Goal: Task Accomplishment & Management: Manage account settings

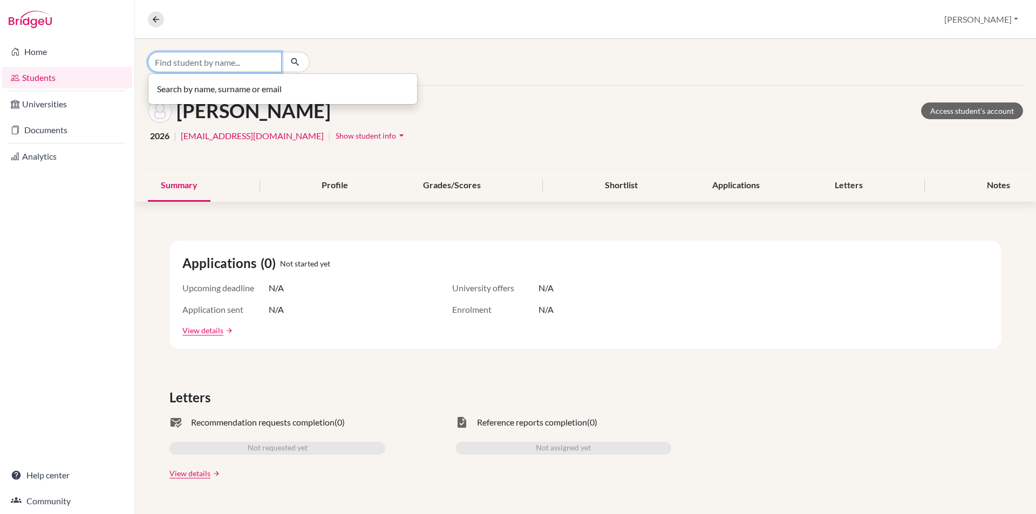
click at [242, 60] on input "Find student by name..." at bounding box center [215, 62] width 134 height 21
type input "[PERSON_NAME]"
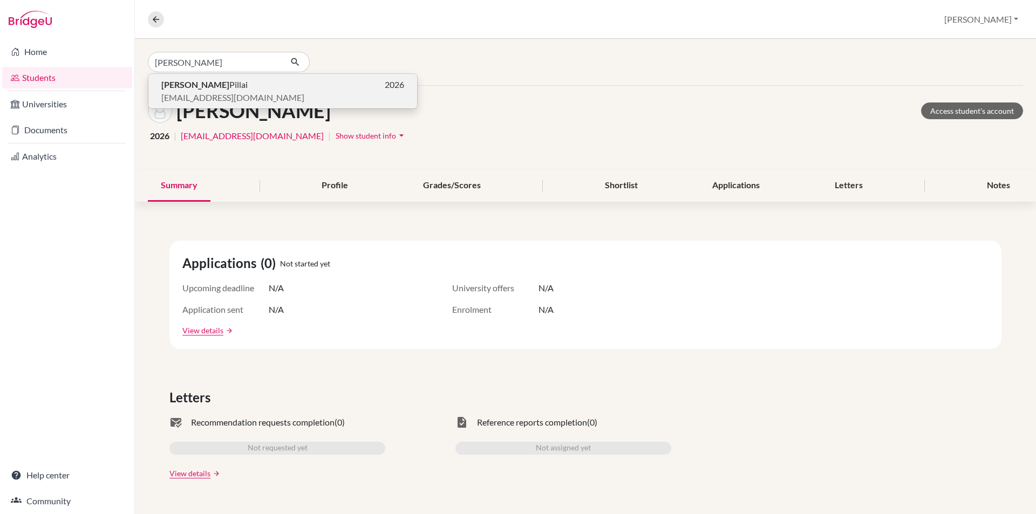
click at [229, 92] on span "[EMAIL_ADDRESS][DOMAIN_NAME]" at bounding box center [232, 97] width 143 height 13
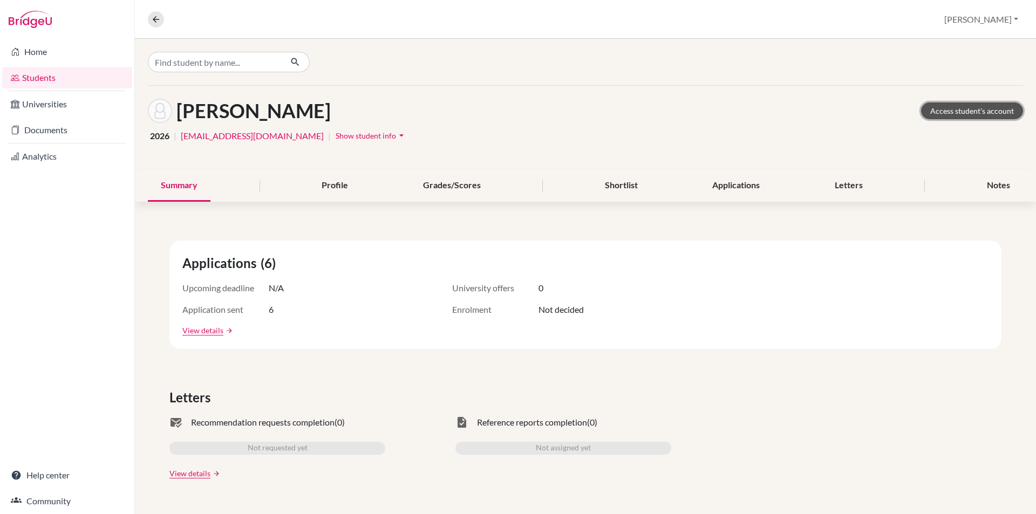
click at [1008, 103] on link "Access student's account" at bounding box center [972, 111] width 102 height 17
click at [34, 127] on link "Documents" at bounding box center [67, 130] width 130 height 22
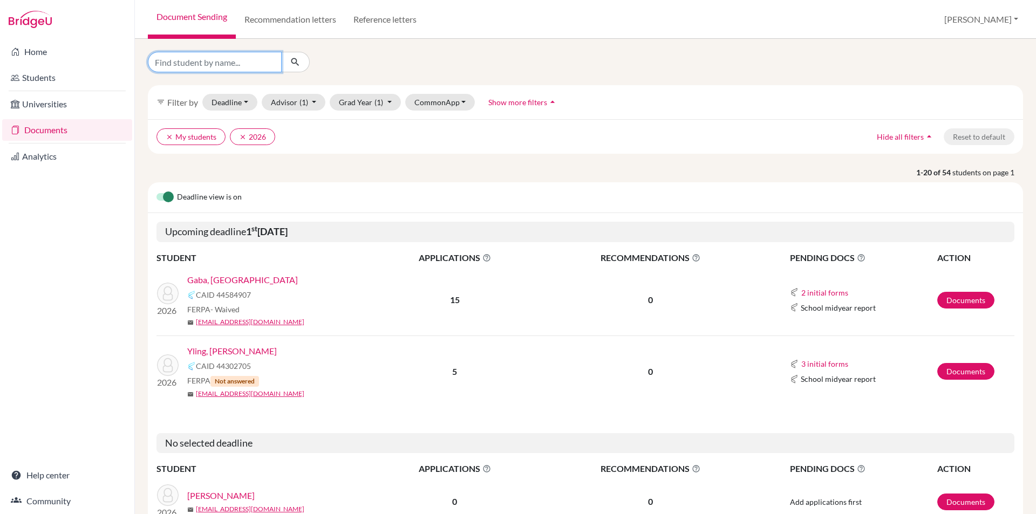
click at [246, 63] on input "Find student by name..." at bounding box center [215, 62] width 134 height 21
type input "[PERSON_NAME]"
click button "submit" at bounding box center [295, 62] width 29 height 21
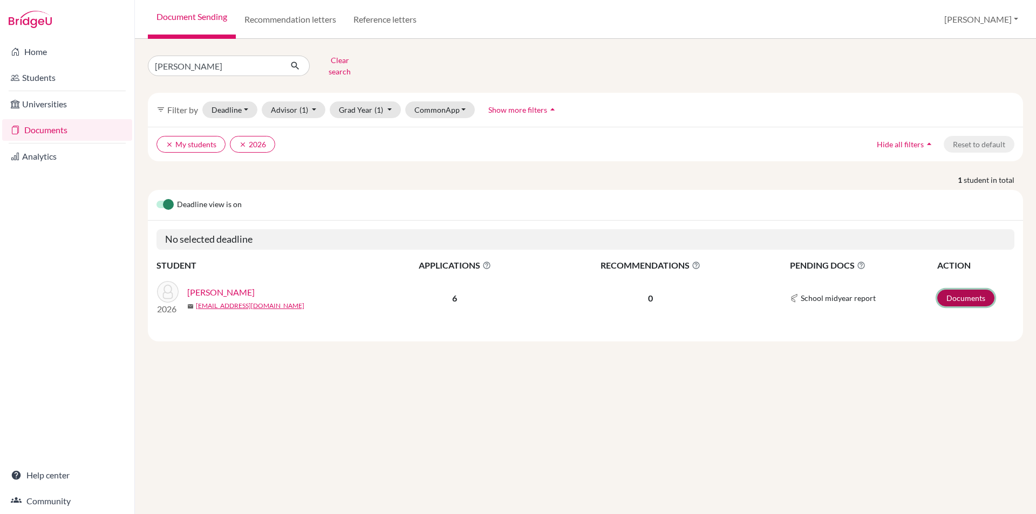
click at [986, 290] on link "Documents" at bounding box center [965, 298] width 57 height 17
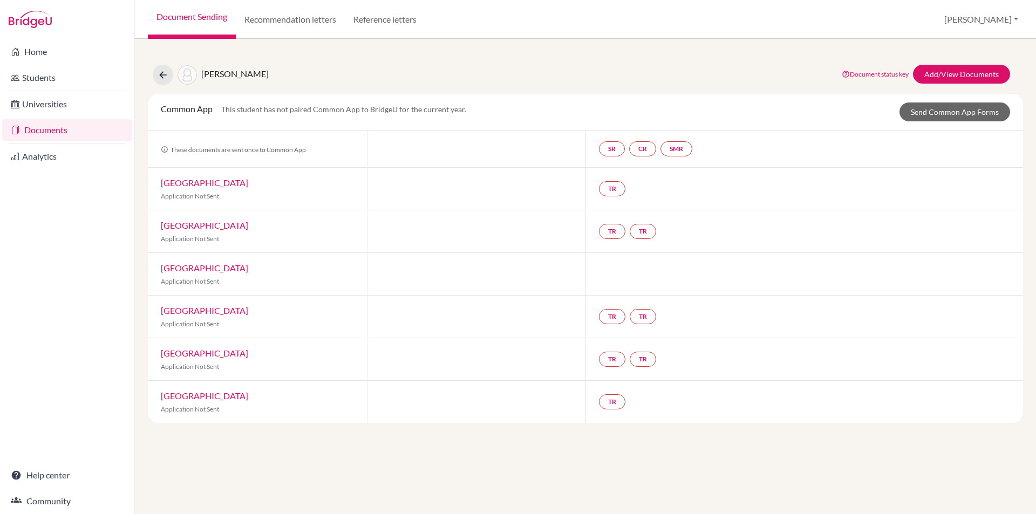
click at [795, 63] on div "Pillai, Aadya Document status key TR Requirement. Document not uploaded yet. TR…" at bounding box center [585, 237] width 875 height 371
click at [646, 275] on div at bounding box center [804, 274] width 438 height 42
click at [164, 78] on icon at bounding box center [163, 75] width 11 height 11
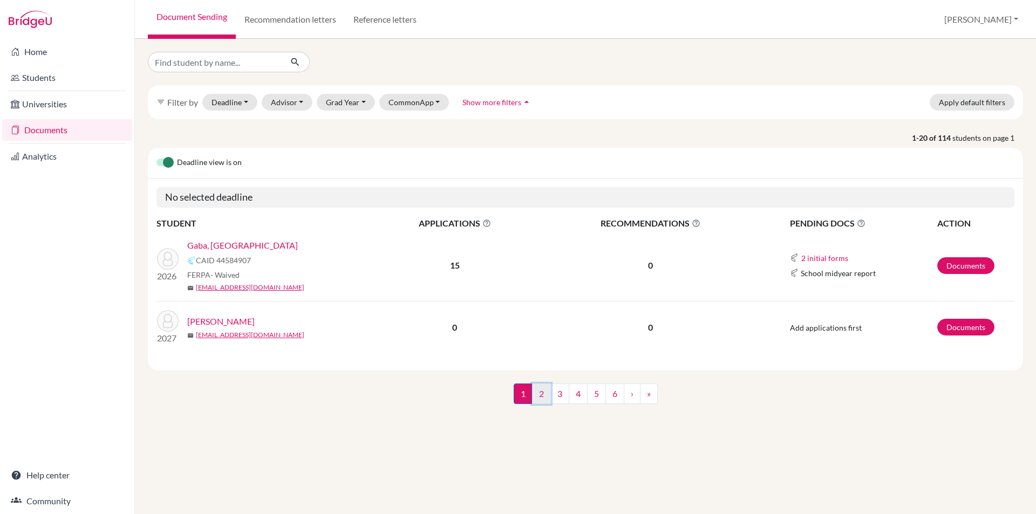
click at [545, 390] on link "2" at bounding box center [541, 394] width 19 height 21
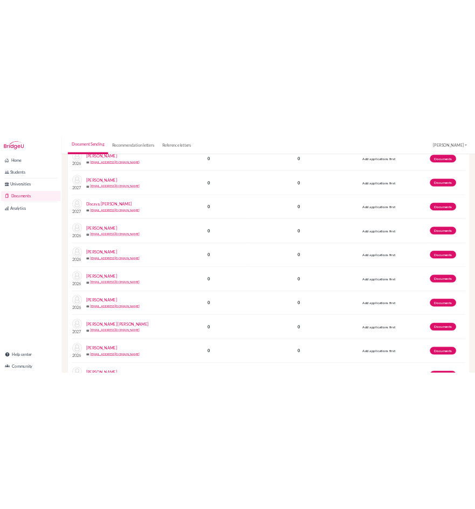
scroll to position [162, 0]
